Goal: Task Accomplishment & Management: Manage account settings

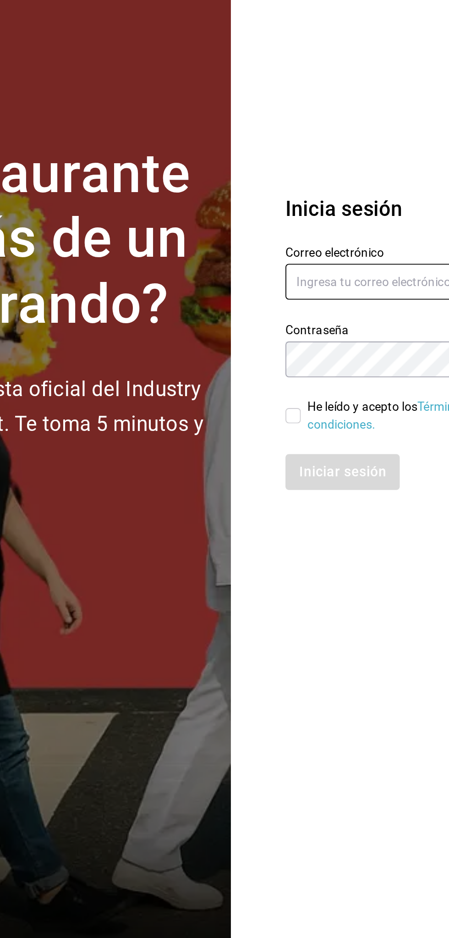
click at [363, 440] on input "text" at bounding box center [363, 436] width 128 height 19
type input "viany_cr@hotmail.com"
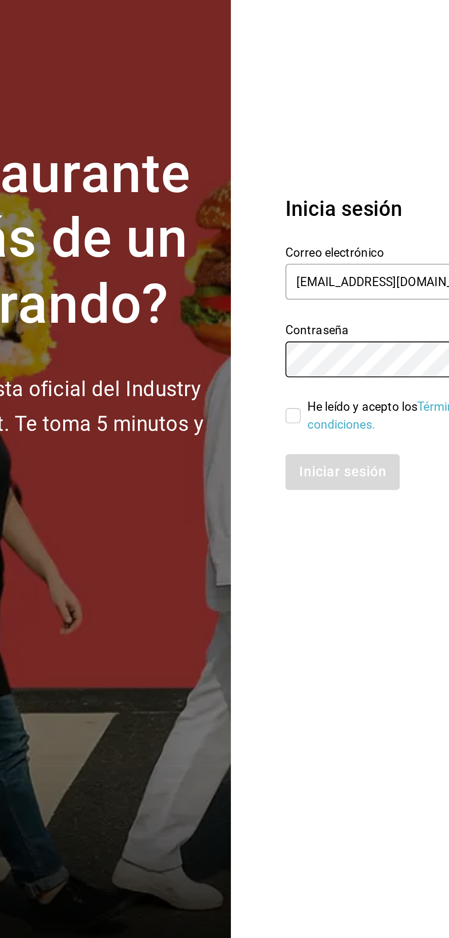
click at [300, 508] on input "He leído y acepto los Términos y condiciones." at bounding box center [303, 509] width 8 height 8
checkbox input "true"
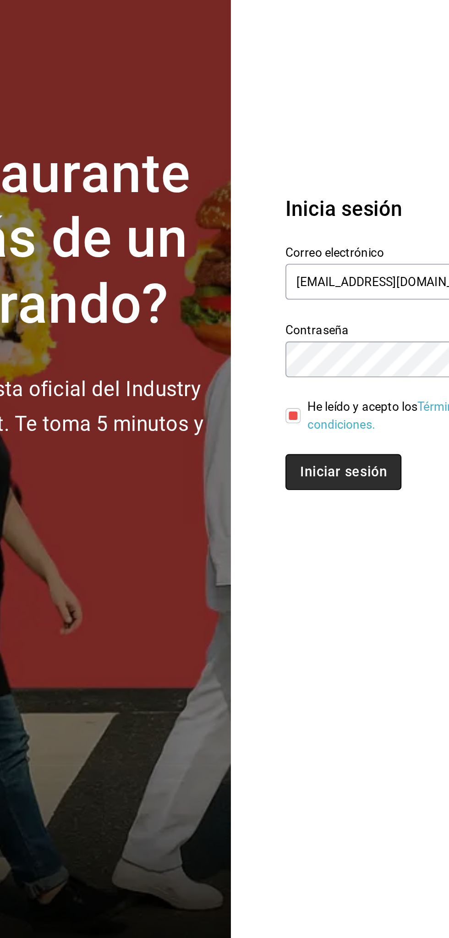
click at [323, 538] on button "Iniciar sesión" at bounding box center [330, 538] width 62 height 19
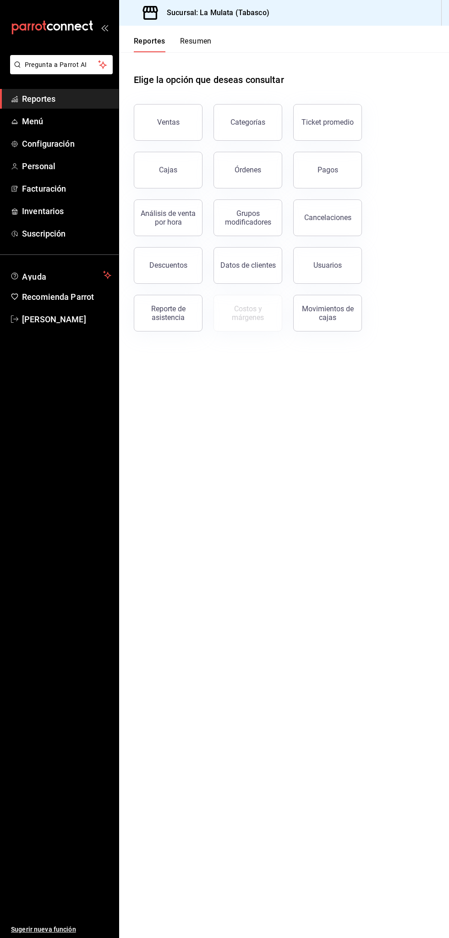
click at [190, 50] on button "Resumen" at bounding box center [196, 45] width 32 height 16
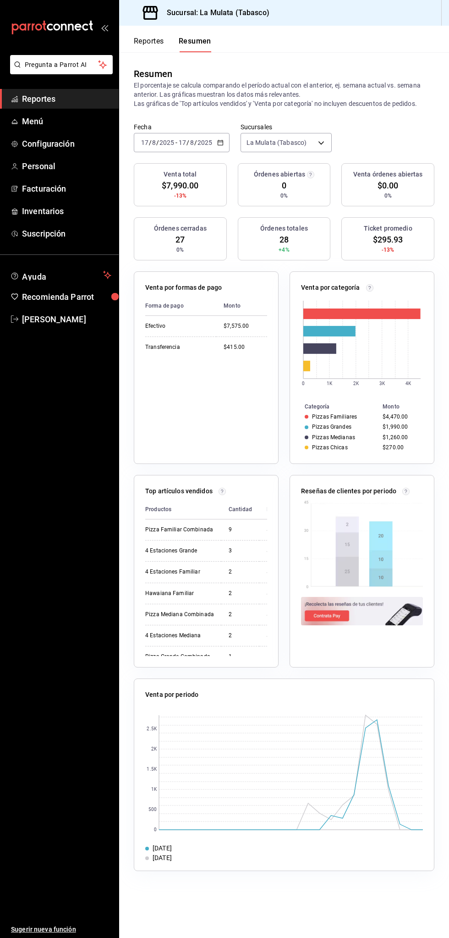
click at [147, 135] on div "[DATE] [DATE] - [DATE] [DATE]" at bounding box center [182, 142] width 96 height 19
click at [155, 228] on span "Mes actual" at bounding box center [177, 232] width 71 height 10
